Goal: Task Accomplishment & Management: Use online tool/utility

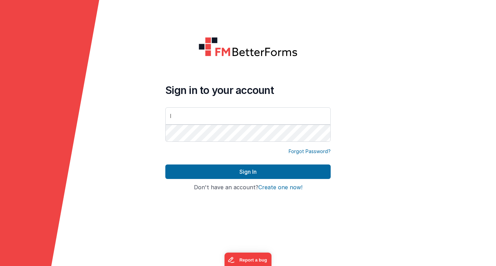
type input "[PERSON_NAME][EMAIL_ADDRESS][DOMAIN_NAME]"
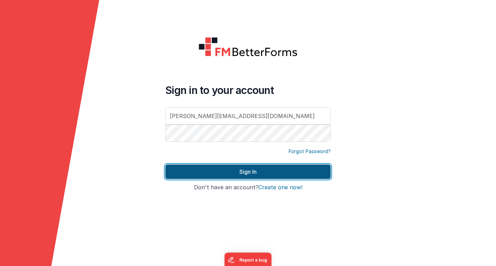
click at [227, 170] on button "Sign In" at bounding box center [247, 172] width 165 height 14
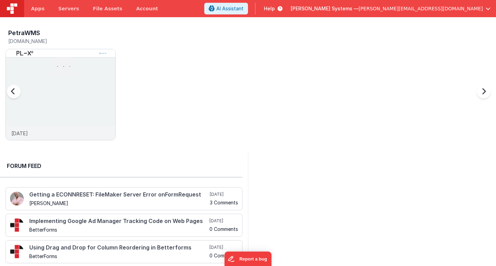
click at [33, 75] on div at bounding box center [21, 95] width 28 height 99
click at [456, 9] on span "[PERSON_NAME][EMAIL_ADDRESS][DOMAIN_NAME]" at bounding box center [421, 8] width 124 height 7
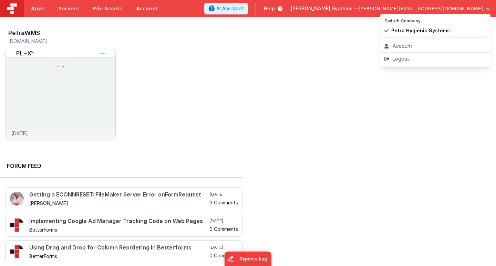
click at [276, 65] on button at bounding box center [248, 133] width 496 height 266
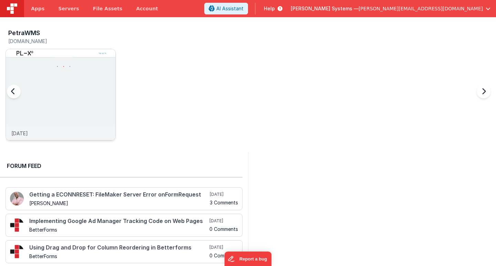
click at [86, 99] on img at bounding box center [61, 104] width 110 height 110
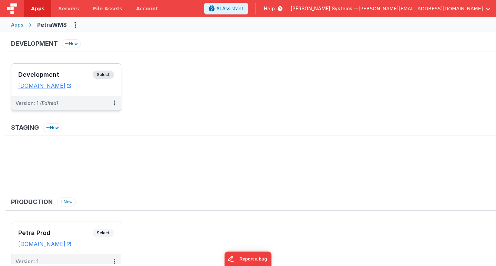
click at [44, 75] on h3 "Development" at bounding box center [55, 74] width 74 height 7
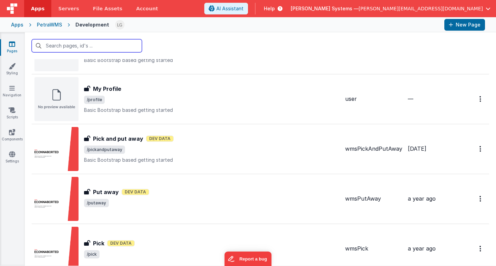
scroll to position [419, 0]
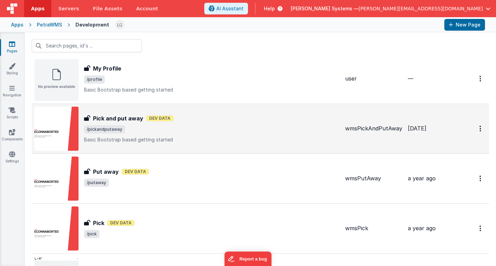
click at [124, 116] on h3 "Pick and put away" at bounding box center [118, 118] width 50 height 8
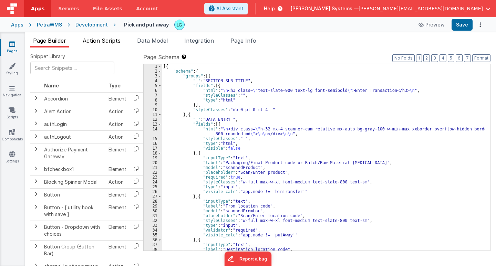
click at [104, 40] on span "Action Scripts" at bounding box center [102, 40] width 38 height 7
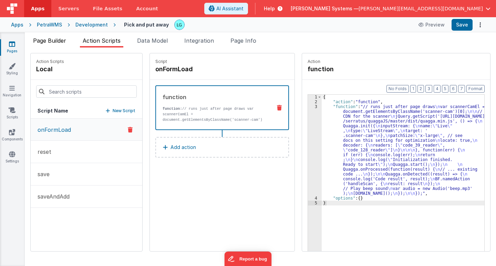
click at [42, 40] on span "Page Builder" at bounding box center [49, 40] width 33 height 7
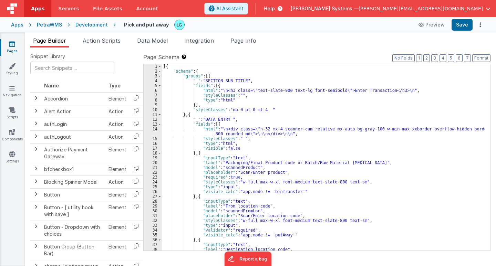
drag, startPoint x: 93, startPoint y: 24, endPoint x: 10, endPoint y: 46, distance: 86.5
click at [10, 46] on icon at bounding box center [12, 44] width 6 height 7
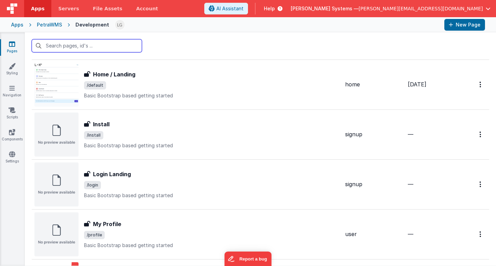
scroll to position [277, 0]
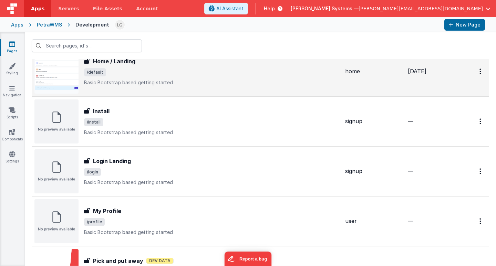
click at [127, 61] on h3 "Home / Landing" at bounding box center [114, 61] width 42 height 8
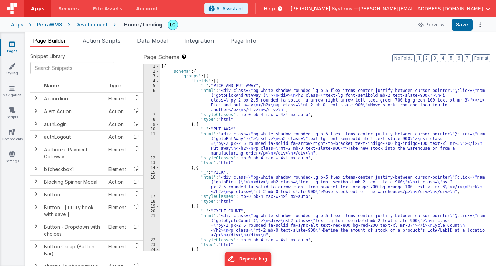
click at [153, 186] on div "16" at bounding box center [152, 184] width 16 height 19
click at [102, 39] on span "Action Scripts" at bounding box center [102, 40] width 38 height 7
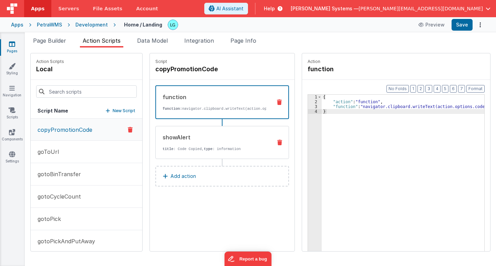
click at [173, 159] on div "showAlert title : Code Copied, type : information" at bounding box center [222, 142] width 134 height 33
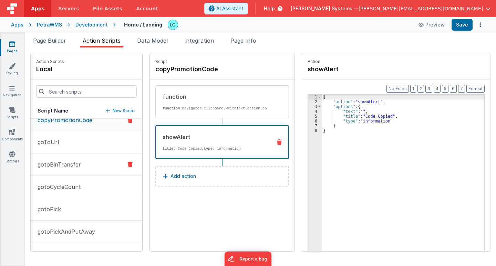
scroll to position [12, 0]
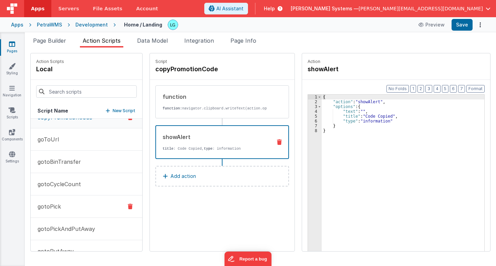
click at [78, 207] on button "gotoPick" at bounding box center [87, 207] width 112 height 22
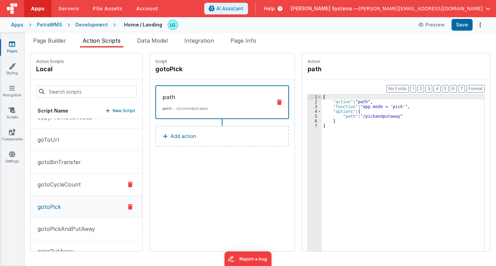
click at [81, 185] on button "gotoCycleCount" at bounding box center [87, 185] width 112 height 22
click at [79, 202] on button "gotoPick" at bounding box center [87, 207] width 112 height 22
click at [75, 226] on p "gotoPickAndPutAway" at bounding box center [64, 229] width 62 height 8
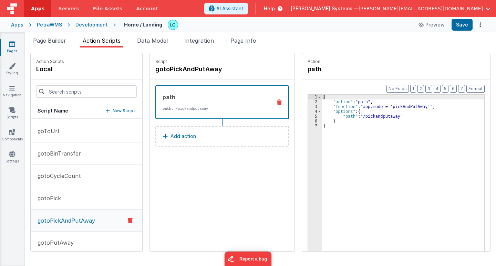
scroll to position [21, 0]
click at [76, 241] on button "gotoPutAway" at bounding box center [87, 243] width 112 height 22
click at [71, 201] on button "gotoPick" at bounding box center [87, 199] width 112 height 22
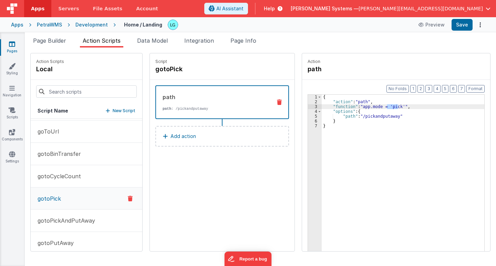
drag, startPoint x: 393, startPoint y: 106, endPoint x: 380, endPoint y: 106, distance: 13.1
click at [380, 106] on div "{ "action" : "path" , "function" : "app.mode = 'pick'" , "options" : { "path" :…" at bounding box center [406, 189] width 169 height 188
drag, startPoint x: 394, startPoint y: 106, endPoint x: 380, endPoint y: 106, distance: 13.4
click at [380, 106] on div "{ "action" : "path" , "function" : "app.mode = 'pick'" , "options" : { "path" :…" at bounding box center [406, 189] width 169 height 188
click at [356, 38] on ul "Page Builder Action Scripts Data Model Integration Page Info" at bounding box center [260, 42] width 471 height 11
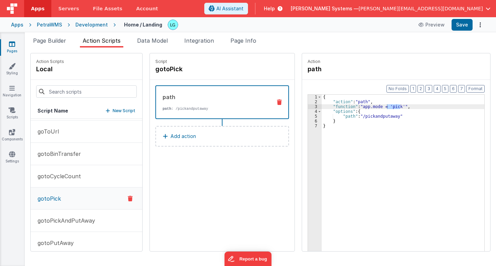
click at [17, 43] on link "Pages" at bounding box center [12, 48] width 25 height 14
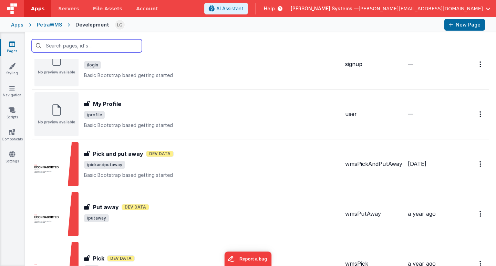
scroll to position [384, 0]
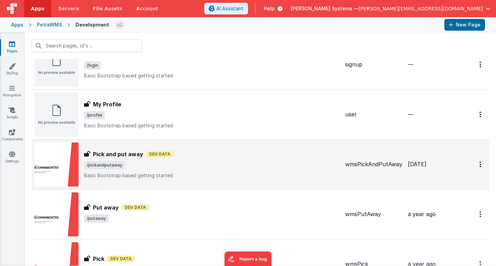
click at [130, 149] on div "Pick and put away Pick and put away Dev Data /pickandputaway Basic Bootstrap ba…" at bounding box center [186, 165] width 305 height 44
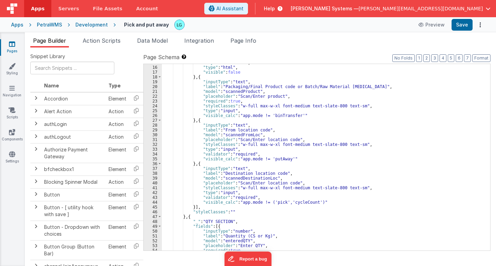
scroll to position [80, 0]
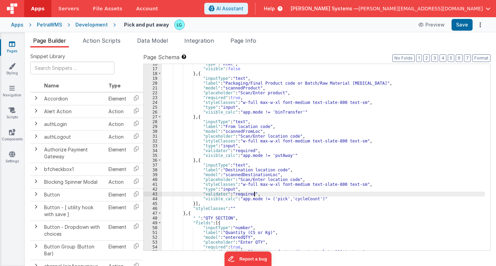
click at [269, 193] on div ""type" : "html" , "visible" : false } , { "inputType" : "text" , "label" : "Pac…" at bounding box center [323, 160] width 323 height 196
click at [342, 198] on div ""type" : "html" , "visible" : false } , { "inputType" : "text" , "label" : "Pac…" at bounding box center [323, 160] width 323 height 196
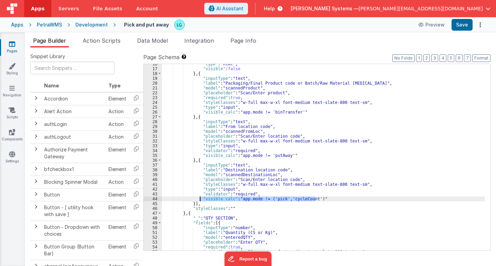
drag, startPoint x: 326, startPoint y: 198, endPoint x: 201, endPoint y: 199, distance: 125.4
click at [201, 199] on div ""type" : "html" , "visible" : false } , { "inputType" : "text" , "label" : "Pac…" at bounding box center [323, 160] width 323 height 196
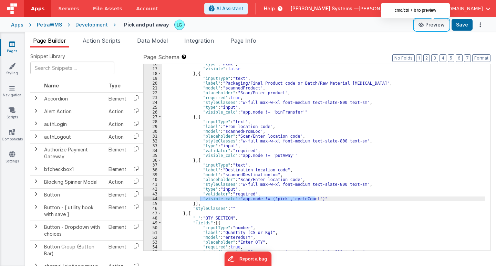
click at [431, 25] on button "Preview" at bounding box center [432, 24] width 34 height 11
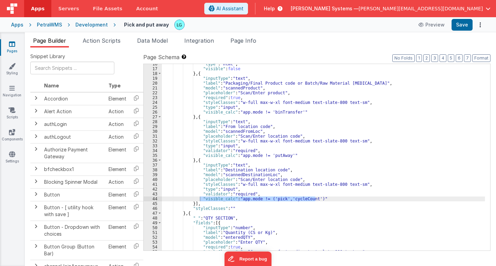
click at [333, 201] on div ""type" : "html" , "visible" : false } , { "inputType" : "text" , "label" : "Pac…" at bounding box center [323, 157] width 323 height 187
drag, startPoint x: 323, startPoint y: 198, endPoint x: 200, endPoint y: 198, distance: 123.4
click at [200, 198] on div ""type" : "html" , "visible" : false } , { "inputType" : "text" , "label" : "Pac…" at bounding box center [323, 160] width 323 height 196
click at [105, 43] on span "Action Scripts" at bounding box center [102, 40] width 38 height 7
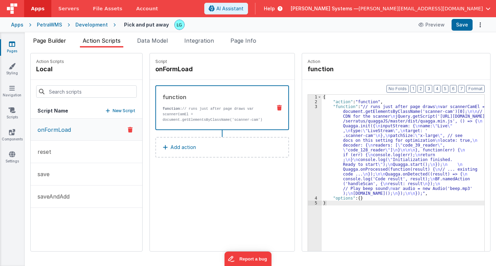
click at [61, 42] on span "Page Builder" at bounding box center [49, 40] width 33 height 7
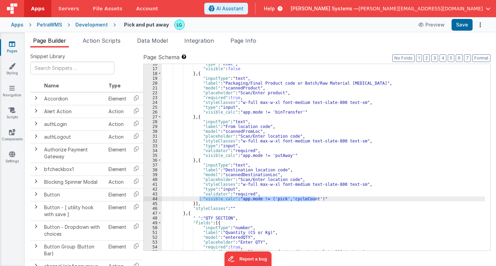
click at [311, 198] on div ""type" : "html" , "visible" : false } , { "inputType" : "text" , "label" : "Pac…" at bounding box center [323, 157] width 323 height 187
drag, startPoint x: 313, startPoint y: 198, endPoint x: 265, endPoint y: 197, distance: 48.3
click at [265, 197] on div ""type" : "html" , "visible" : false } , { "inputType" : "text" , "label" : "Pac…" at bounding box center [323, 160] width 323 height 196
click at [323, 199] on div ""type" : "html" , "visible" : false } , { "inputType" : "text" , "label" : "Pac…" at bounding box center [323, 160] width 323 height 196
drag, startPoint x: 323, startPoint y: 199, endPoint x: 192, endPoint y: 198, distance: 130.2
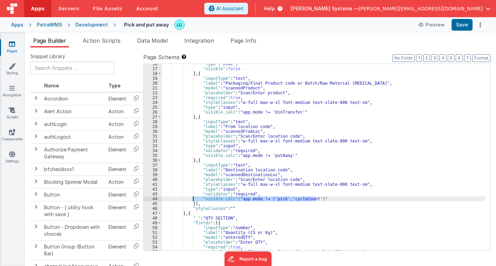
click at [192, 198] on div ""type" : "html" , "visible" : false } , { "inputType" : "text" , "label" : "Pac…" at bounding box center [323, 160] width 323 height 196
click at [462, 121] on div ""type" : "html" , "visible" : false } , { "inputType" : "text" , "label" : "Pac…" at bounding box center [323, 160] width 323 height 196
click at [313, 199] on div ""type" : "html" , "visible" : false } , { "inputType" : "text" , "label" : "Pac…" at bounding box center [323, 160] width 323 height 196
click at [313, 216] on div ""type" : "html" , "visible" : false } , { "inputType" : "text" , "label" : "Pac…" at bounding box center [323, 160] width 323 height 196
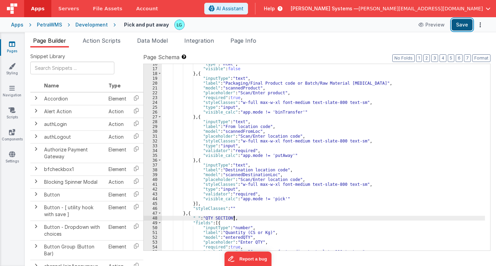
click at [458, 27] on button "Save" at bounding box center [462, 25] width 21 height 12
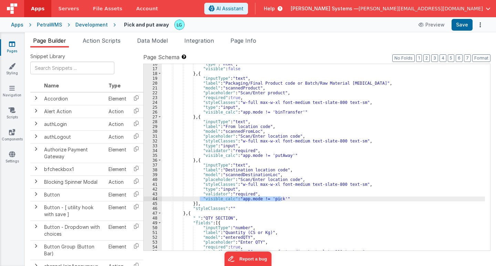
drag, startPoint x: 286, startPoint y: 199, endPoint x: 200, endPoint y: 197, distance: 86.8
click at [200, 197] on div ""type" : "html" , "visible" : false } , { "inputType" : "text" , "label" : "Pac…" at bounding box center [323, 160] width 323 height 196
click at [302, 200] on div ""type" : "html" , "visible" : false } , { "inputType" : "text" , "label" : "Pac…" at bounding box center [323, 157] width 323 height 187
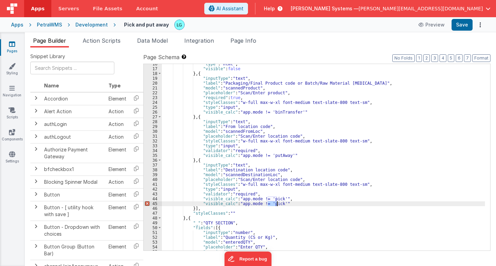
drag, startPoint x: 268, startPoint y: 204, endPoint x: 276, endPoint y: 204, distance: 8.6
click at [276, 204] on div ""type" : "html" , "visible" : false } , { "inputType" : "text" , "label" : "Pac…" at bounding box center [323, 160] width 323 height 196
click at [325, 190] on div ""type" : "html" , "visible" : false } , { "inputType" : "text" , "label" : "Pac…" at bounding box center [323, 160] width 323 height 196
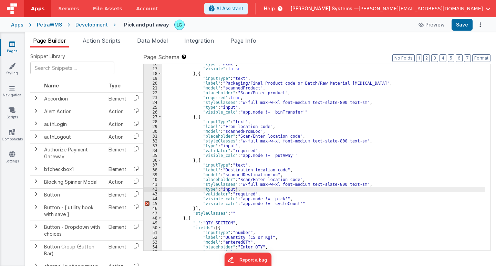
click at [170, 186] on div ""type" : "html" , "visible" : false } , { "inputType" : "text" , "label" : "Pac…" at bounding box center [323, 160] width 323 height 196
click at [460, 28] on button "Save" at bounding box center [462, 25] width 21 height 12
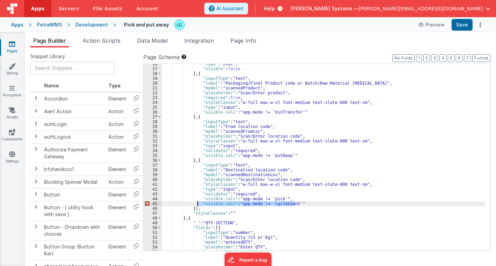
drag, startPoint x: 303, startPoint y: 202, endPoint x: 198, endPoint y: 202, distance: 104.4
click at [198, 202] on div ""type" : "html" , "visible" : false } , { "inputType" : "text" , "label" : "Pac…" at bounding box center [323, 160] width 323 height 196
click at [290, 203] on div ""type" : "html" , "visible" : false } , { "inputType" : "text" , "label" : "Pac…" at bounding box center [323, 157] width 323 height 187
drag, startPoint x: 292, startPoint y: 204, endPoint x: 266, endPoint y: 204, distance: 26.2
click at [266, 204] on div ""type" : "html" , "visible" : false } , { "inputType" : "text" , "label" : "Pac…" at bounding box center [323, 160] width 323 height 196
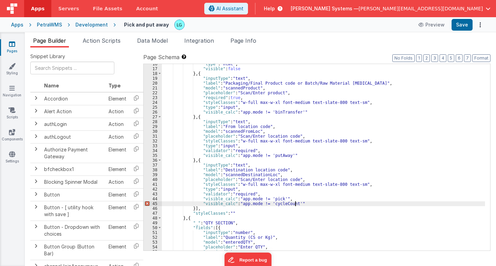
click at [299, 204] on div ""type" : "html" , "visible" : false } , { "inputType" : "text" , "label" : "Pac…" at bounding box center [323, 160] width 323 height 196
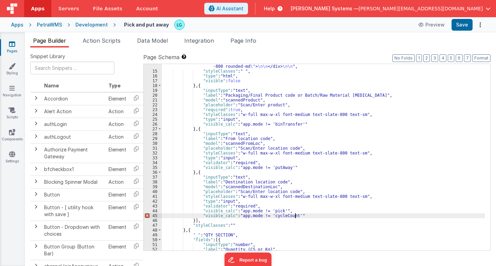
scroll to position [68, 0]
click at [305, 216] on div ""html" : " \n <div class= \" h-32 mx-4 scanner-cam relative mx-auto bg-gray-100…" at bounding box center [323, 159] width 323 height 201
drag, startPoint x: 304, startPoint y: 216, endPoint x: 194, endPoint y: 215, distance: 109.6
click at [194, 215] on div ""html" : " \n <div class= \" h-32 mx-4 scanner-cam relative mx-auto bg-gray-100…" at bounding box center [323, 159] width 323 height 201
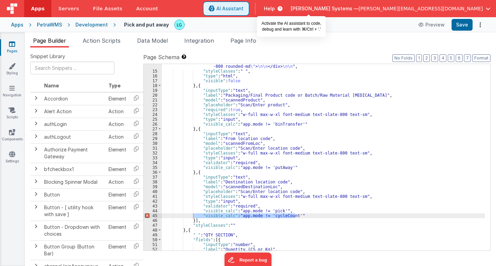
click at [215, 9] on icon at bounding box center [212, 9] width 6 height 0
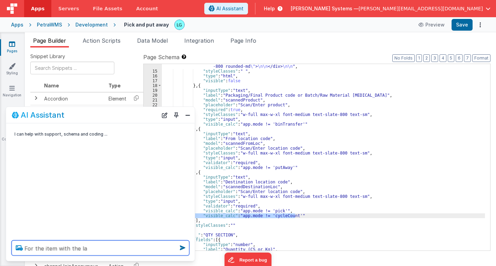
drag, startPoint x: 101, startPoint y: 247, endPoint x: 23, endPoint y: 245, distance: 77.9
click at [23, 245] on div "For the item with the la" at bounding box center [100, 248] width 189 height 26
drag, startPoint x: 101, startPoint y: 249, endPoint x: 76, endPoint y: 248, distance: 25.2
click at [76, 248] on textarea "How can I do it so an attribute is" at bounding box center [101, 248] width 178 height 15
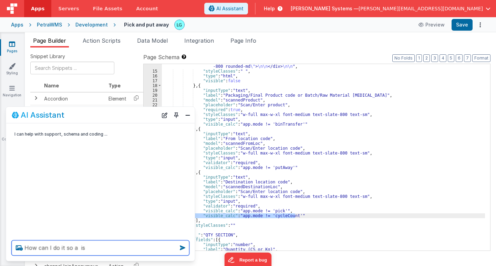
scroll to position [0, 0]
click at [119, 248] on textarea "How can I do it so a section is" at bounding box center [101, 248] width 178 height 15
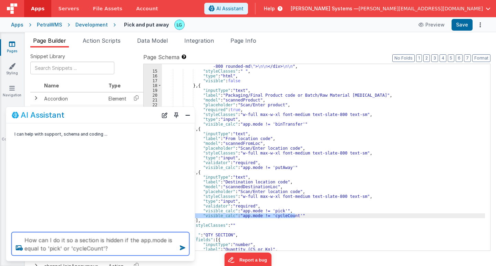
type textarea "How can I do it so a section is hidden if the app.mode is equal to 'pick' or 'c…"
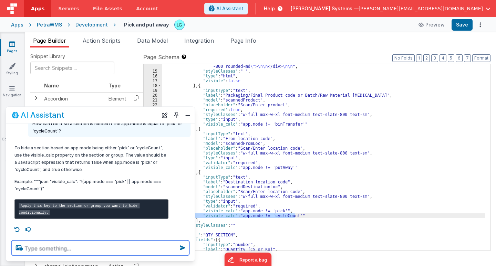
scroll to position [34, 0]
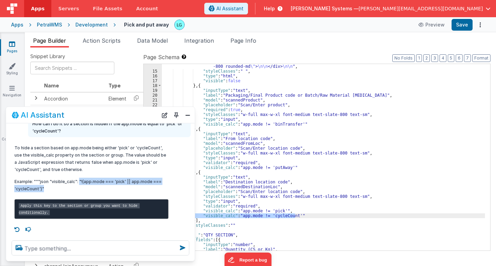
drag, startPoint x: 80, startPoint y: 174, endPoint x: 71, endPoint y: 183, distance: 13.2
click at [71, 183] on p "Example: """json "visible_calc": "!(app.mode === 'pick' || app.mode === 'cycleC…" at bounding box center [91, 185] width 154 height 14
copy p ""!(app.mode === 'pick' || app.mode === 'cycleCount')""
click at [286, 215] on div ""html" : " \n <div class= \" h-32 mx-4 scanner-cam relative mx-auto bg-gray-100…" at bounding box center [323, 157] width 323 height 187
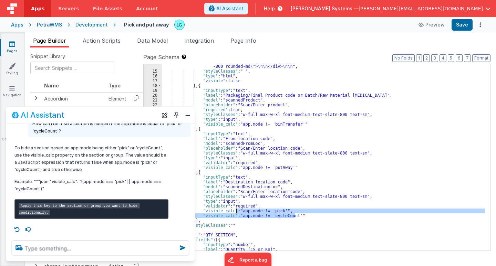
drag, startPoint x: 297, startPoint y: 216, endPoint x: 235, endPoint y: 209, distance: 62.0
click at [235, 209] on div ""html" : " \n <div class= \" h-32 mx-4 scanner-cam relative mx-auto bg-gray-100…" at bounding box center [323, 159] width 323 height 201
paste textarea
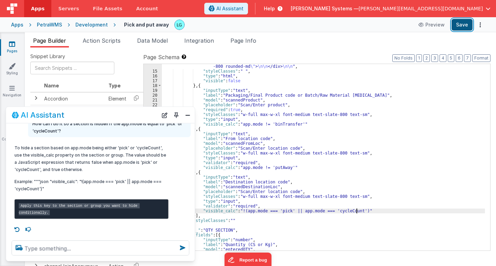
click at [466, 23] on button "Save" at bounding box center [462, 25] width 21 height 12
